Goal: Information Seeking & Learning: Learn about a topic

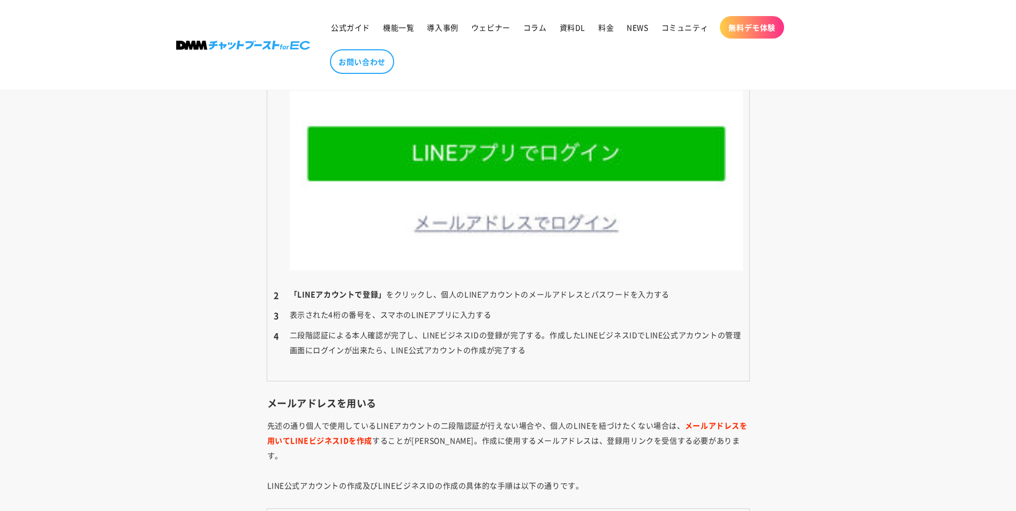
scroll to position [3848, 0]
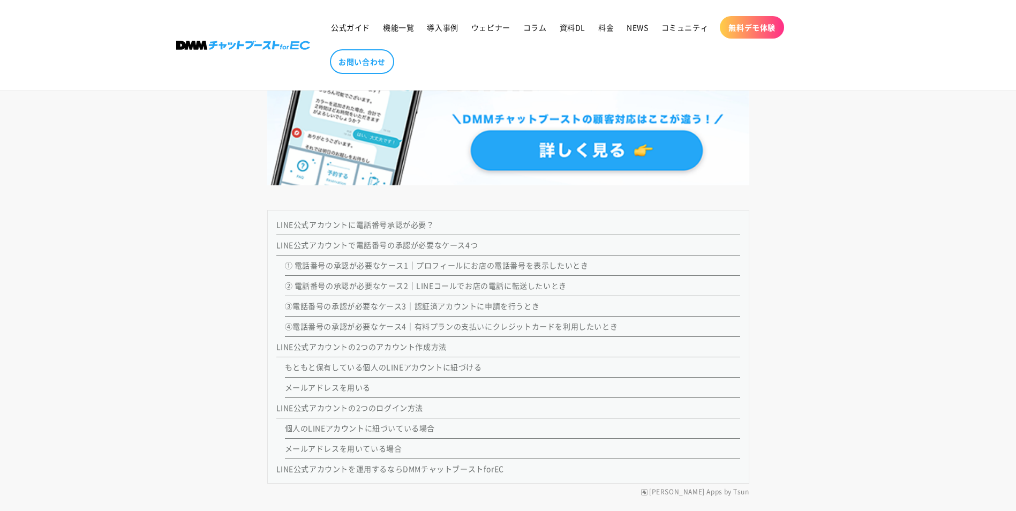
scroll to position [803, 0]
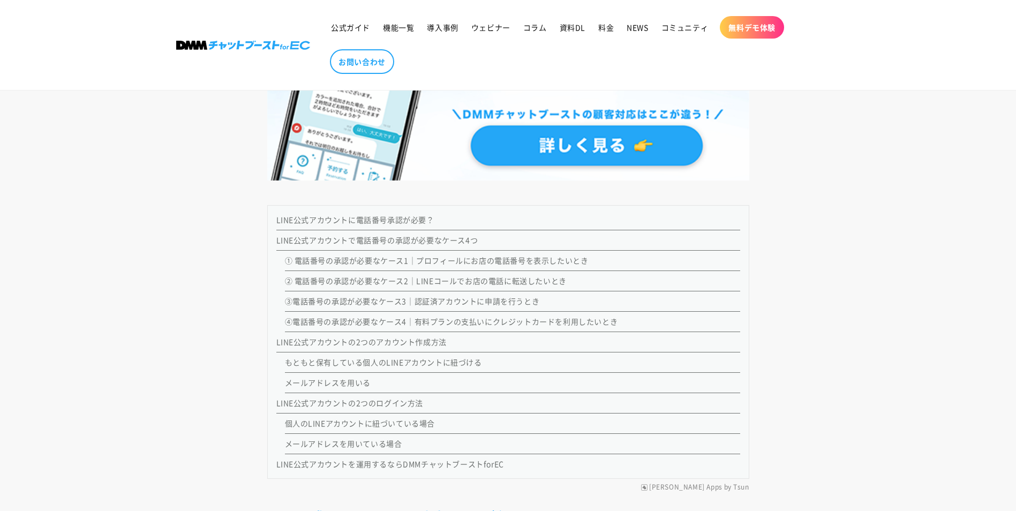
click at [395, 216] on link "LINE公式アカウントに電話番号承認が必要？" at bounding box center [355, 219] width 158 height 11
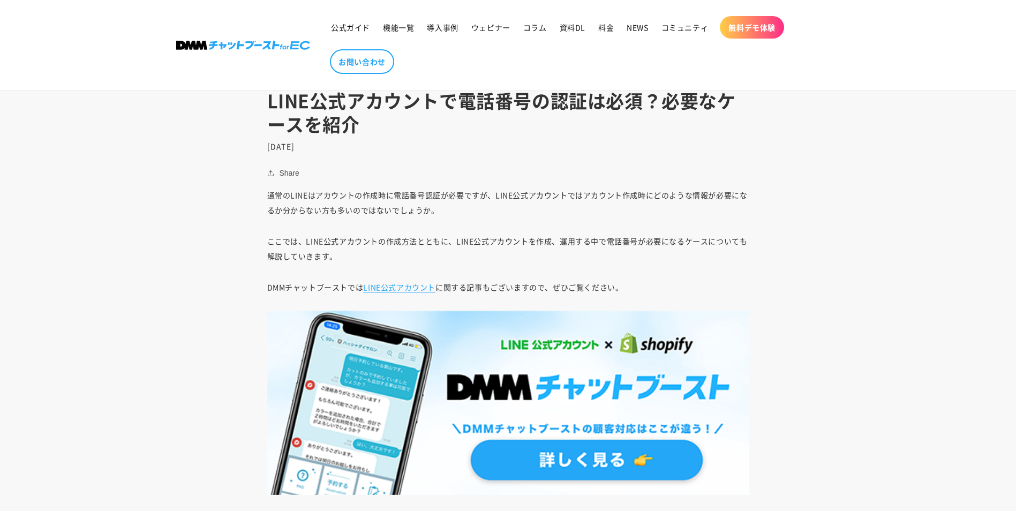
scroll to position [402, 0]
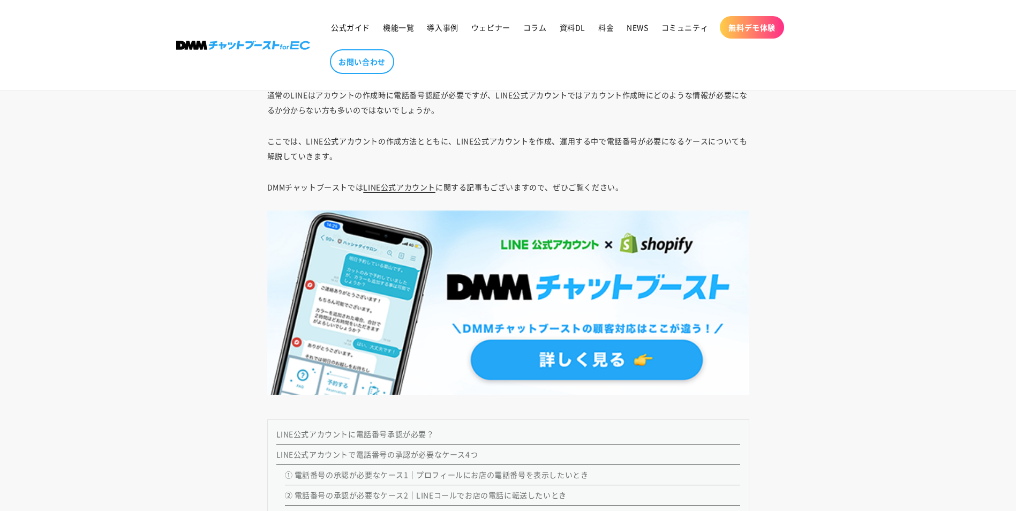
scroll to position [750, 0]
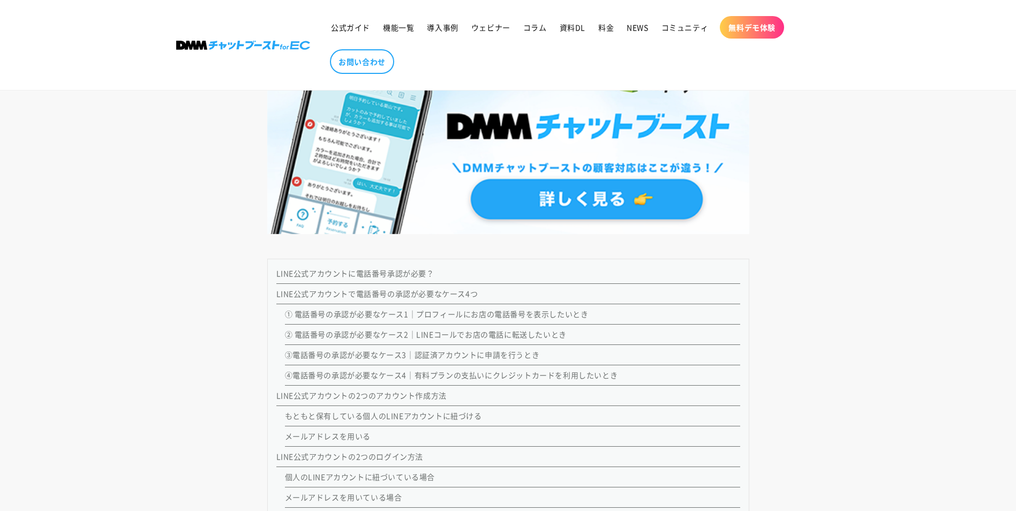
click at [403, 280] on li "LINE公式アカウントに電話番号承認が必要？" at bounding box center [508, 276] width 464 height 16
click at [402, 272] on link "LINE公式アカウントに電話番号承認が必要？" at bounding box center [355, 273] width 158 height 11
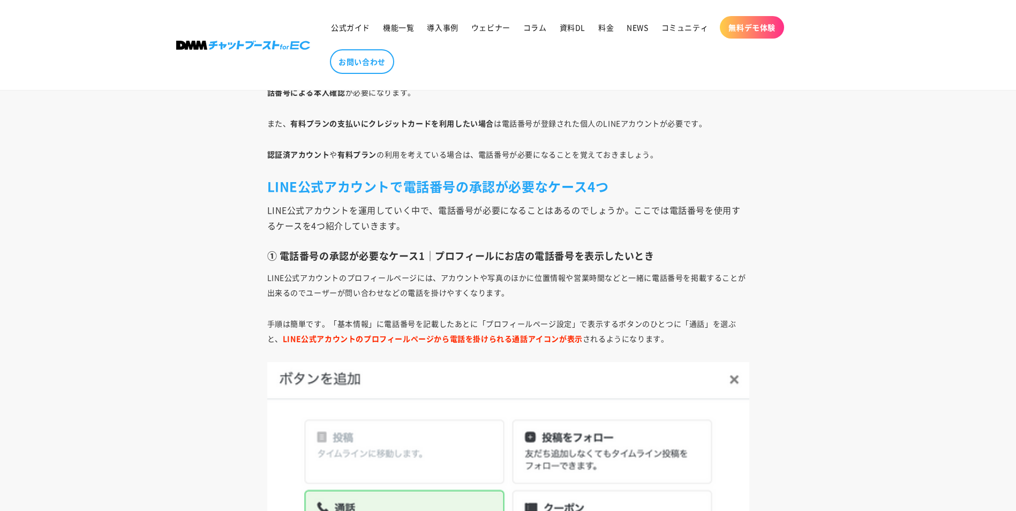
scroll to position [1205, 0]
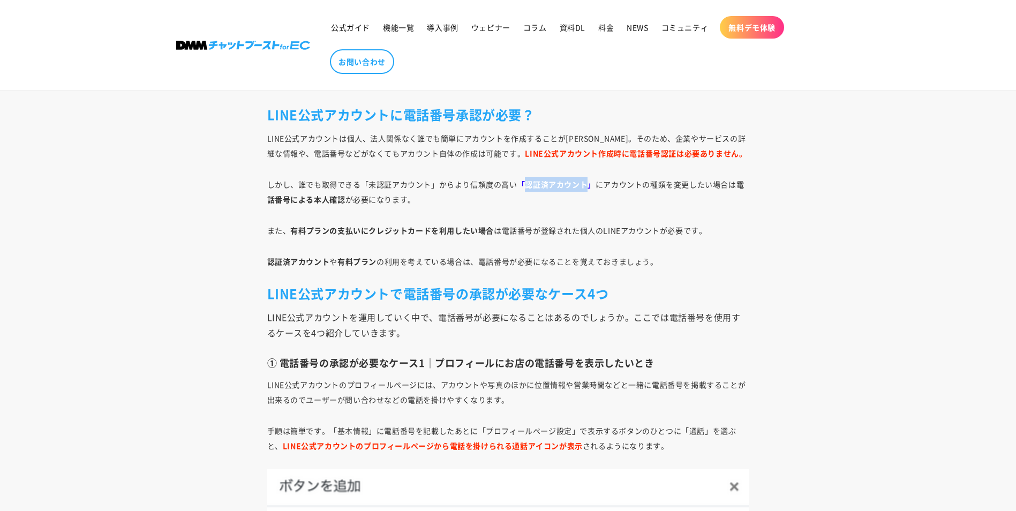
drag, startPoint x: 522, startPoint y: 185, endPoint x: 585, endPoint y: 187, distance: 63.8
click at [585, 187] on strong "「認証済アカウント」" at bounding box center [556, 184] width 78 height 11
copy strong "認証済アカウント"
